Goal: Feedback & Contribution: Leave review/rating

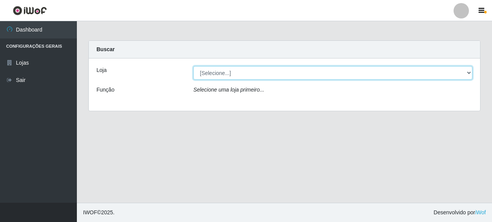
click at [207, 76] on select "[Selecione...] Supermercado Queiroz - [GEOGRAPHIC_DATA]" at bounding box center [332, 72] width 279 height 13
select select "496"
click at [193, 66] on select "[Selecione...] Supermercado Queiroz - [GEOGRAPHIC_DATA]" at bounding box center [332, 72] width 279 height 13
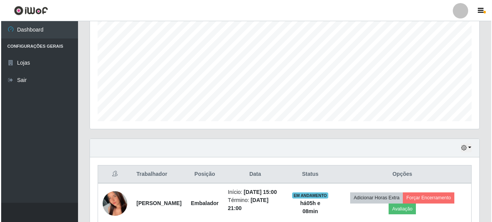
scroll to position [248, 0]
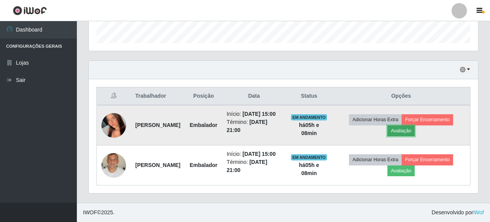
click at [410, 125] on button "Avaliação" at bounding box center [400, 130] width 27 height 11
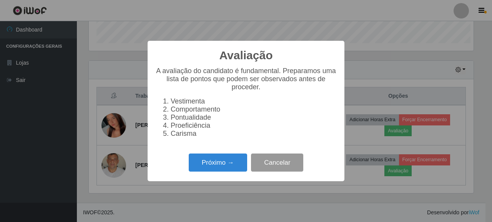
scroll to position [159, 385]
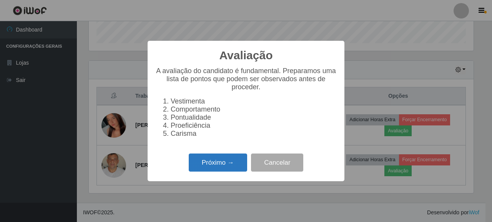
click at [241, 159] on button "Próximo →" at bounding box center [218, 162] width 58 height 18
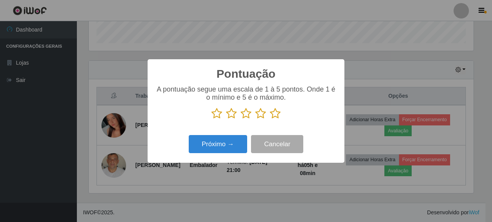
scroll to position [384038, 383813]
click at [280, 110] on icon at bounding box center [275, 114] width 11 height 12
click at [270, 119] on input "radio" at bounding box center [270, 119] width 0 height 0
click at [274, 115] on icon at bounding box center [275, 114] width 11 height 12
click at [270, 119] on input "radio" at bounding box center [270, 119] width 0 height 0
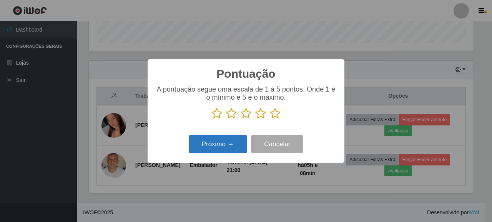
click at [272, 112] on icon at bounding box center [275, 114] width 11 height 12
click at [270, 119] on input "radio" at bounding box center [270, 119] width 0 height 0
click at [231, 146] on button "Próximo →" at bounding box center [218, 144] width 58 height 18
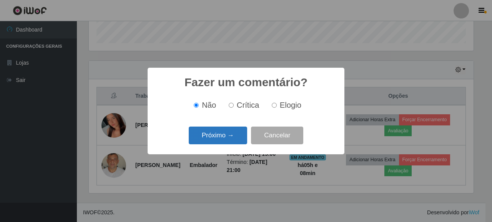
click at [225, 139] on button "Próximo →" at bounding box center [218, 135] width 58 height 18
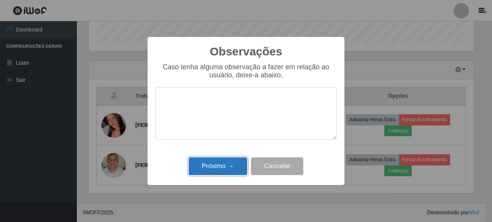
click at [228, 163] on button "Próximo →" at bounding box center [218, 166] width 58 height 18
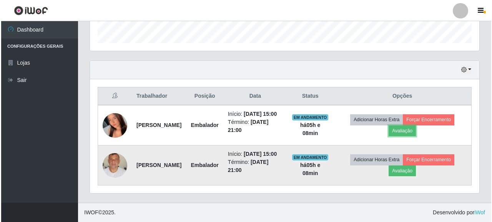
scroll to position [159, 389]
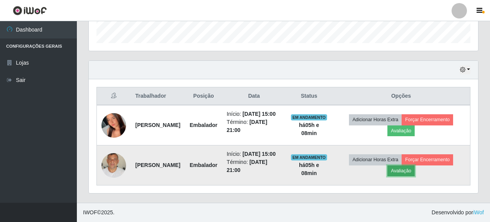
click at [408, 168] on button "Avaliação" at bounding box center [400, 170] width 27 height 11
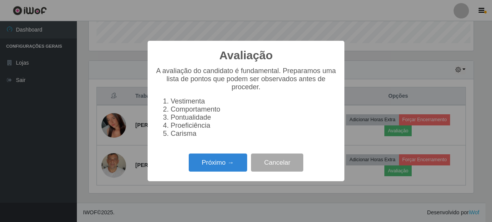
scroll to position [159, 385]
click at [225, 168] on button "Próximo →" at bounding box center [218, 162] width 58 height 18
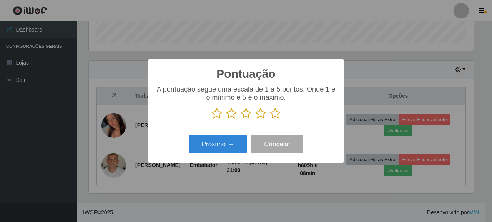
scroll to position [384038, 383813]
click at [275, 113] on icon at bounding box center [275, 114] width 11 height 12
click at [270, 119] on input "radio" at bounding box center [270, 119] width 0 height 0
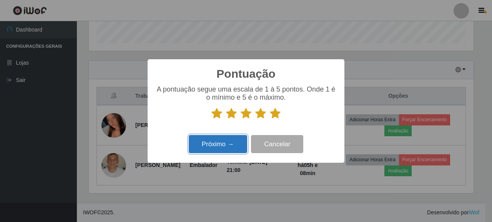
click at [222, 140] on button "Próximo →" at bounding box center [218, 144] width 58 height 18
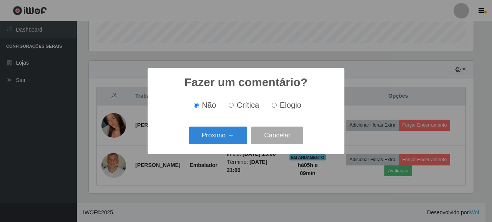
click at [222, 140] on button "Próximo →" at bounding box center [218, 135] width 58 height 18
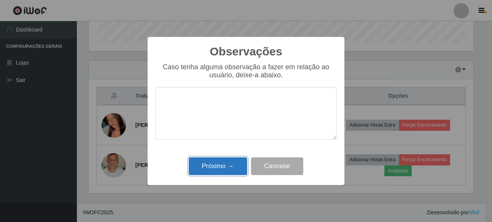
click at [213, 163] on button "Próximo →" at bounding box center [218, 166] width 58 height 18
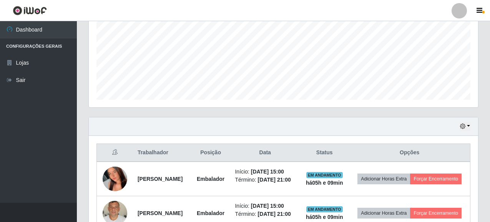
scroll to position [232, 0]
